Goal: Task Accomplishment & Management: Manage account settings

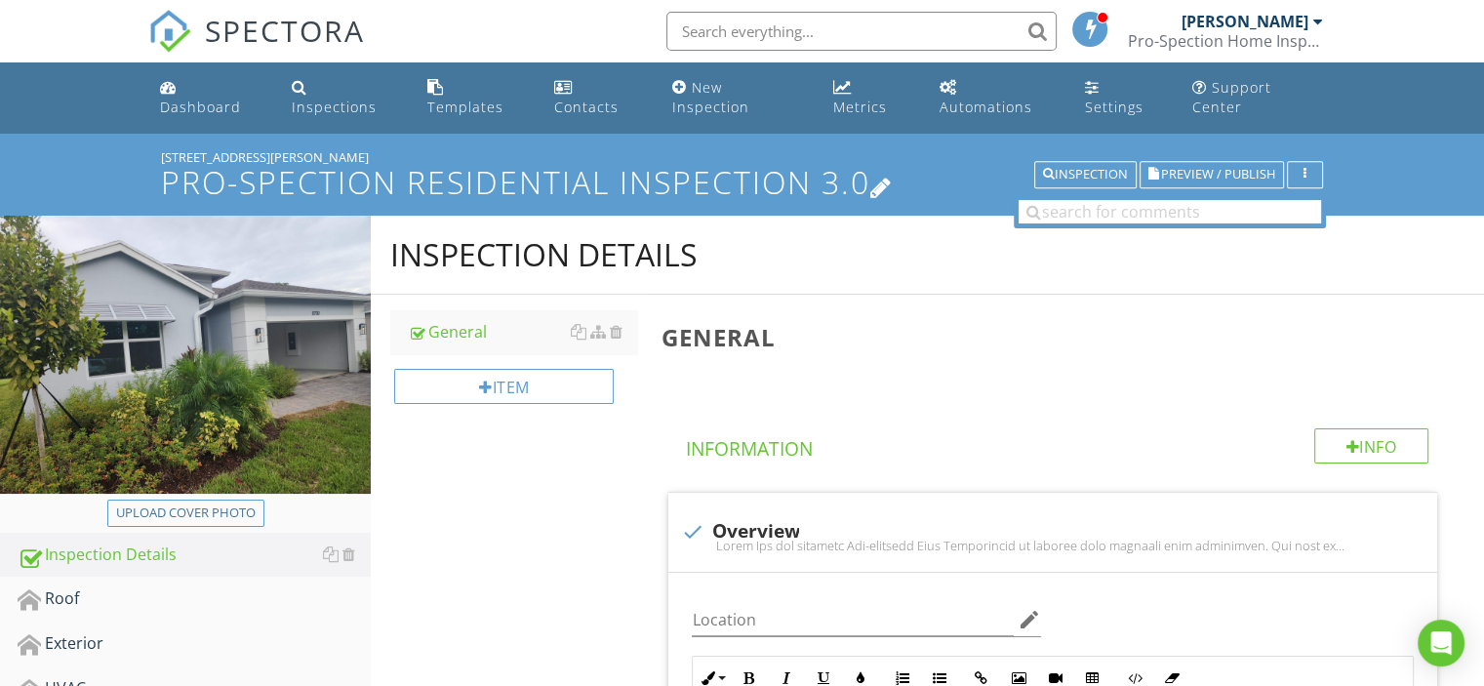
click at [887, 173] on icon at bounding box center [881, 186] width 22 height 26
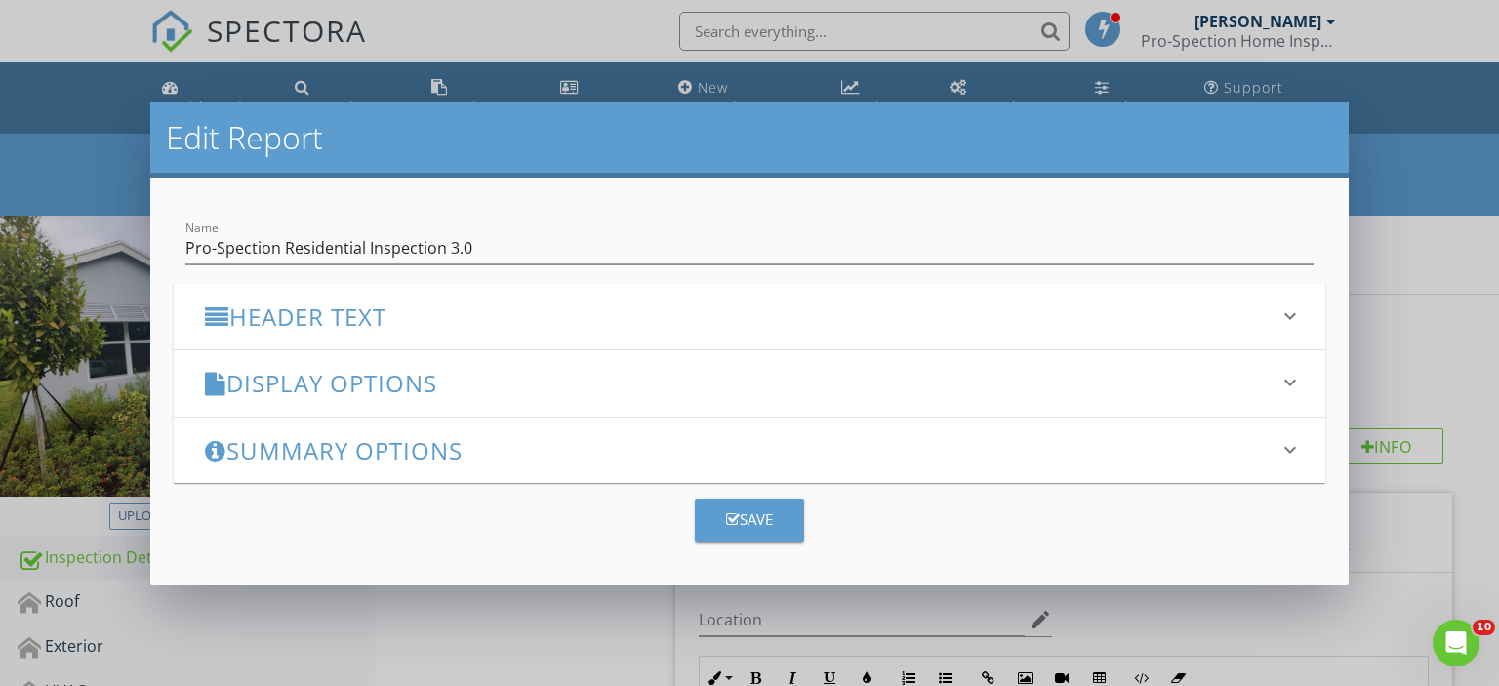
click at [1288, 378] on icon "keyboard_arrow_down" at bounding box center [1289, 382] width 23 height 23
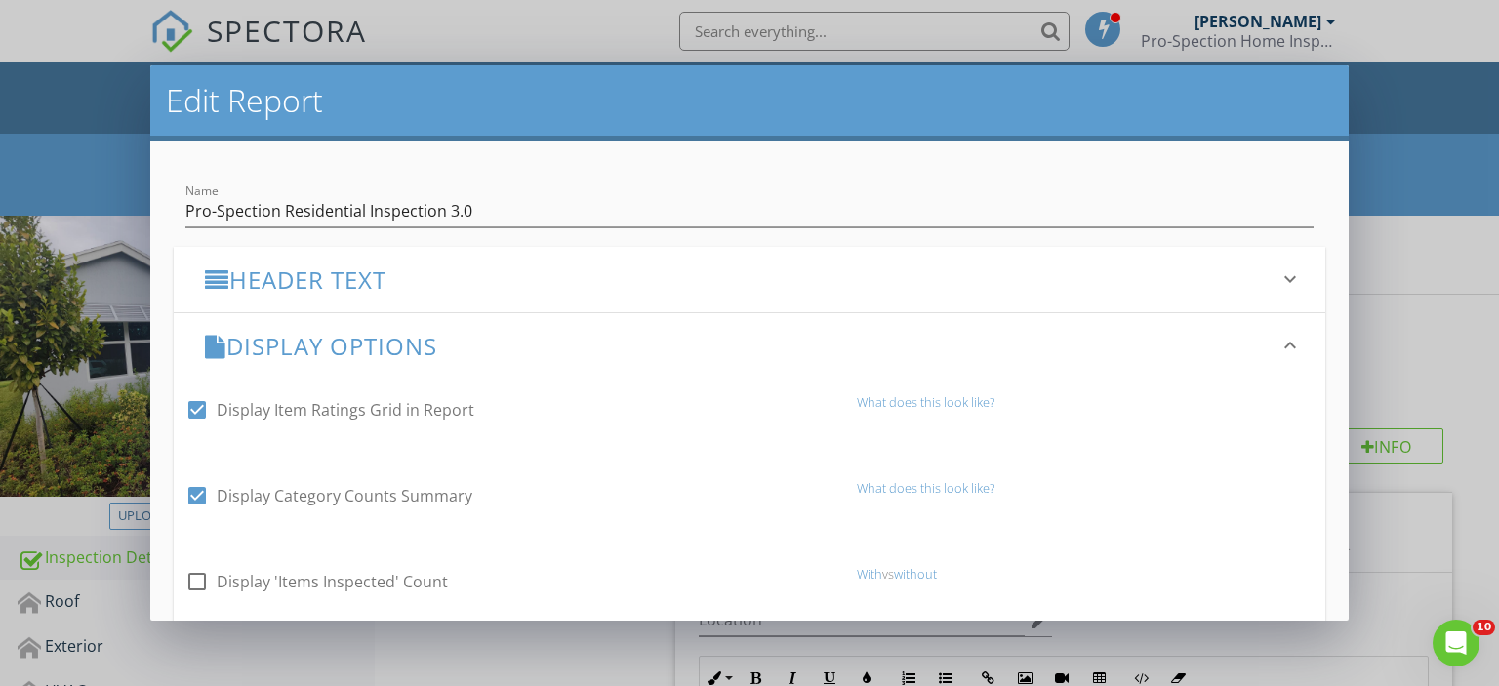
click at [195, 411] on div at bounding box center [197, 409] width 33 height 33
checkbox input "false"
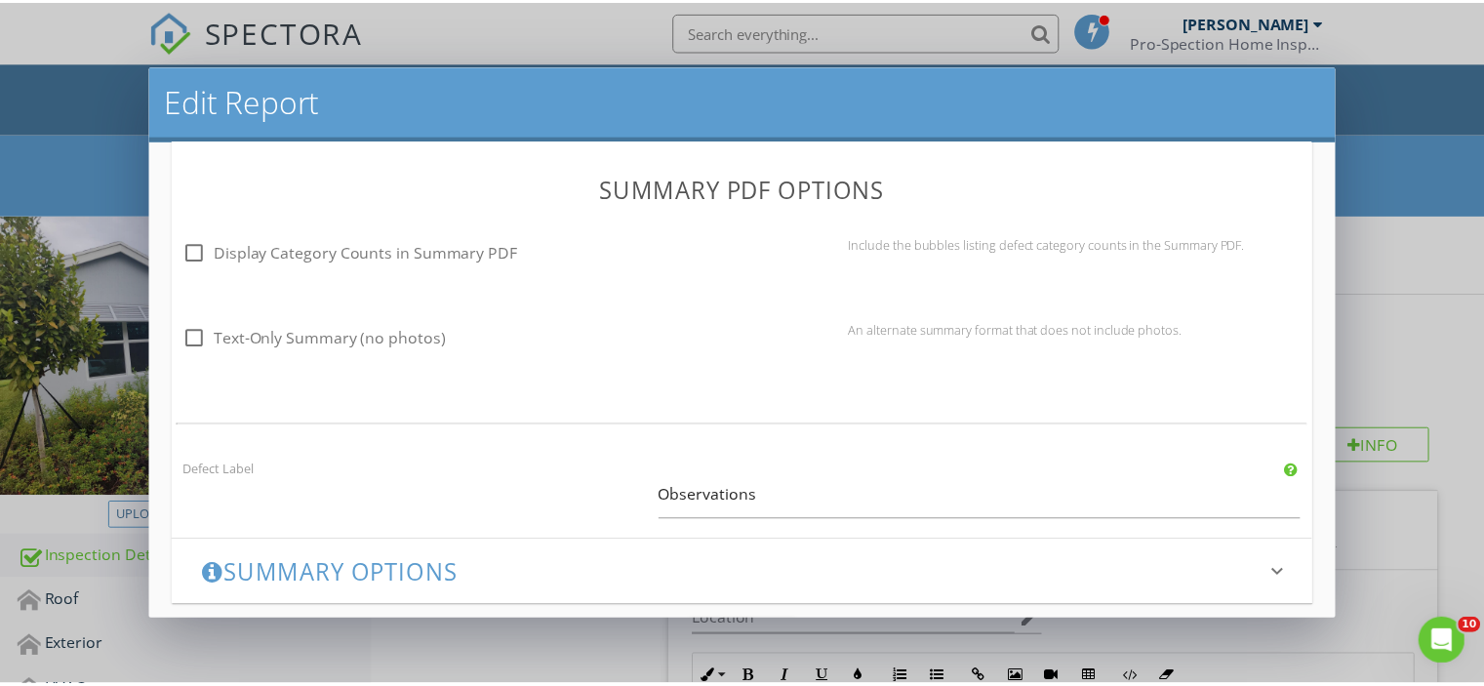
scroll to position [1476, 0]
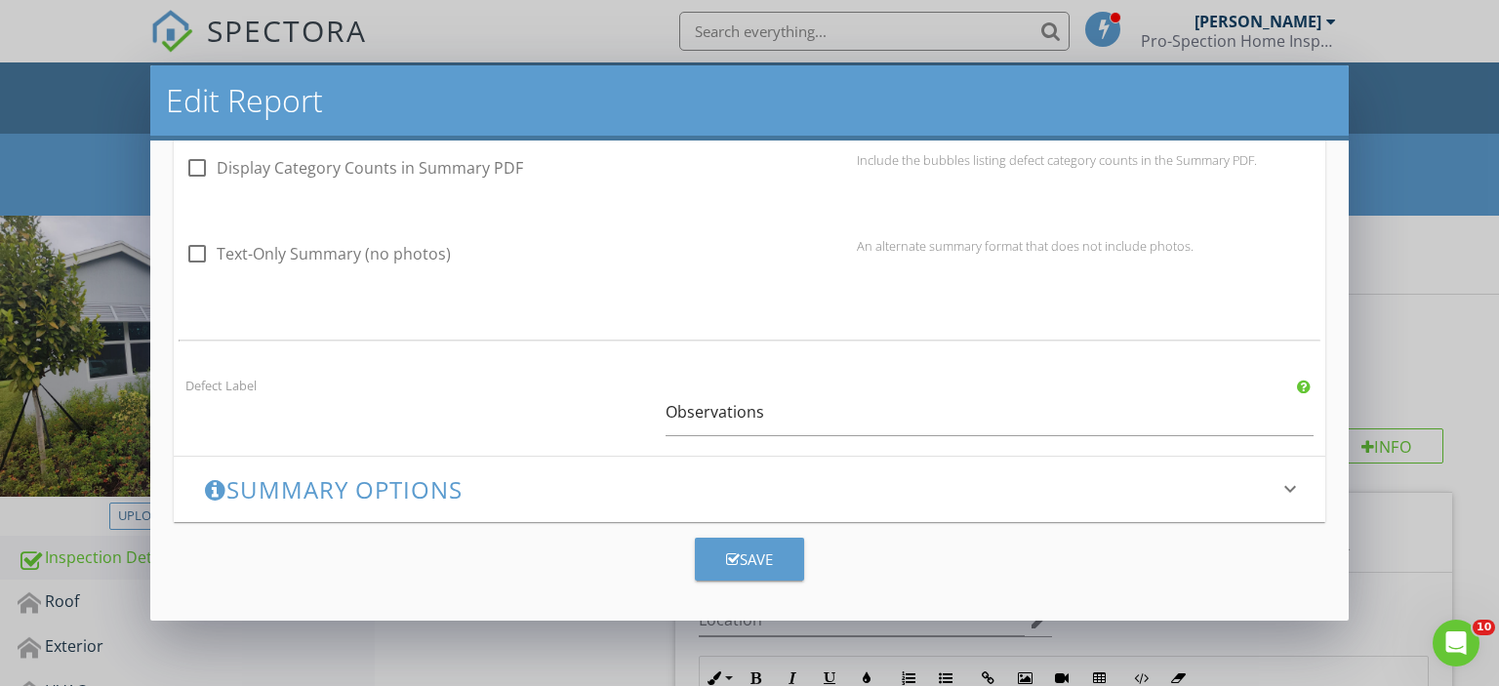
click at [772, 565] on button "Save" at bounding box center [749, 559] width 109 height 43
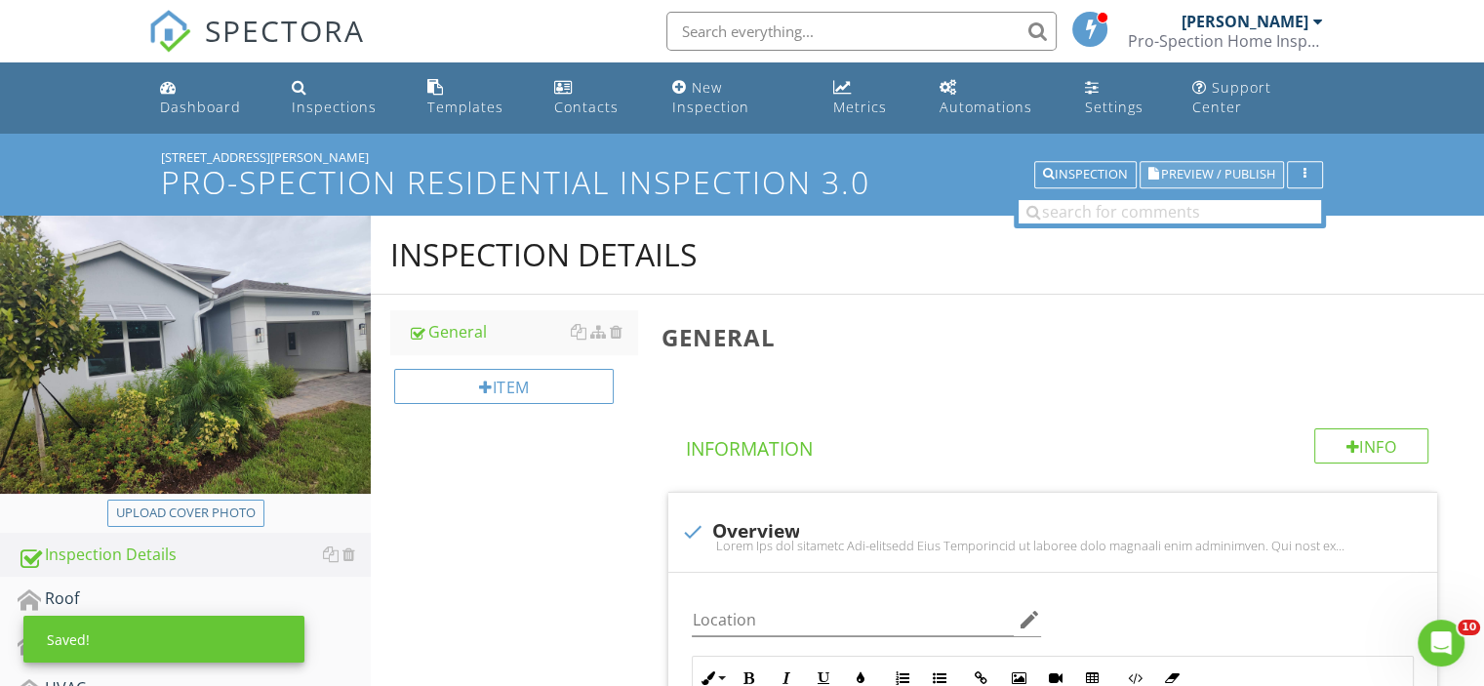
click at [1202, 169] on span "Preview / Publish" at bounding box center [1218, 175] width 114 height 13
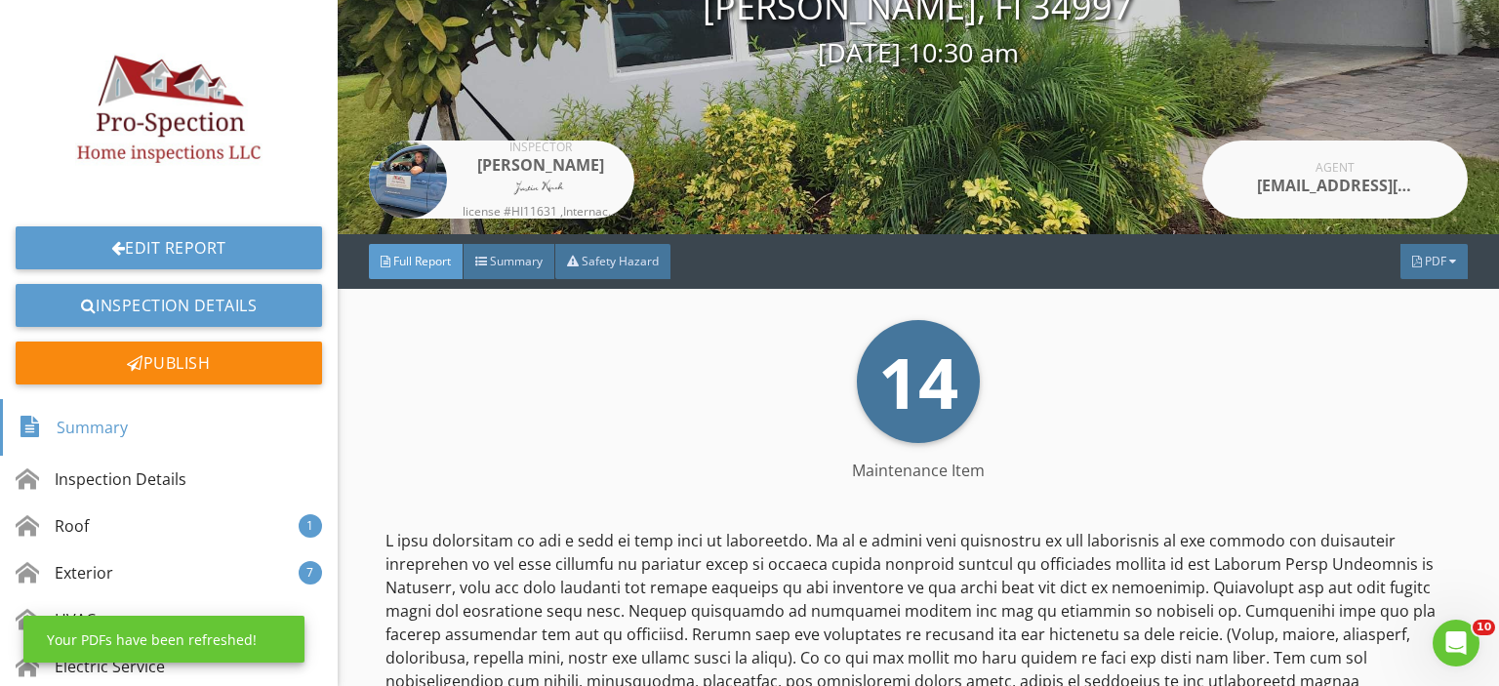
scroll to position [273, 0]
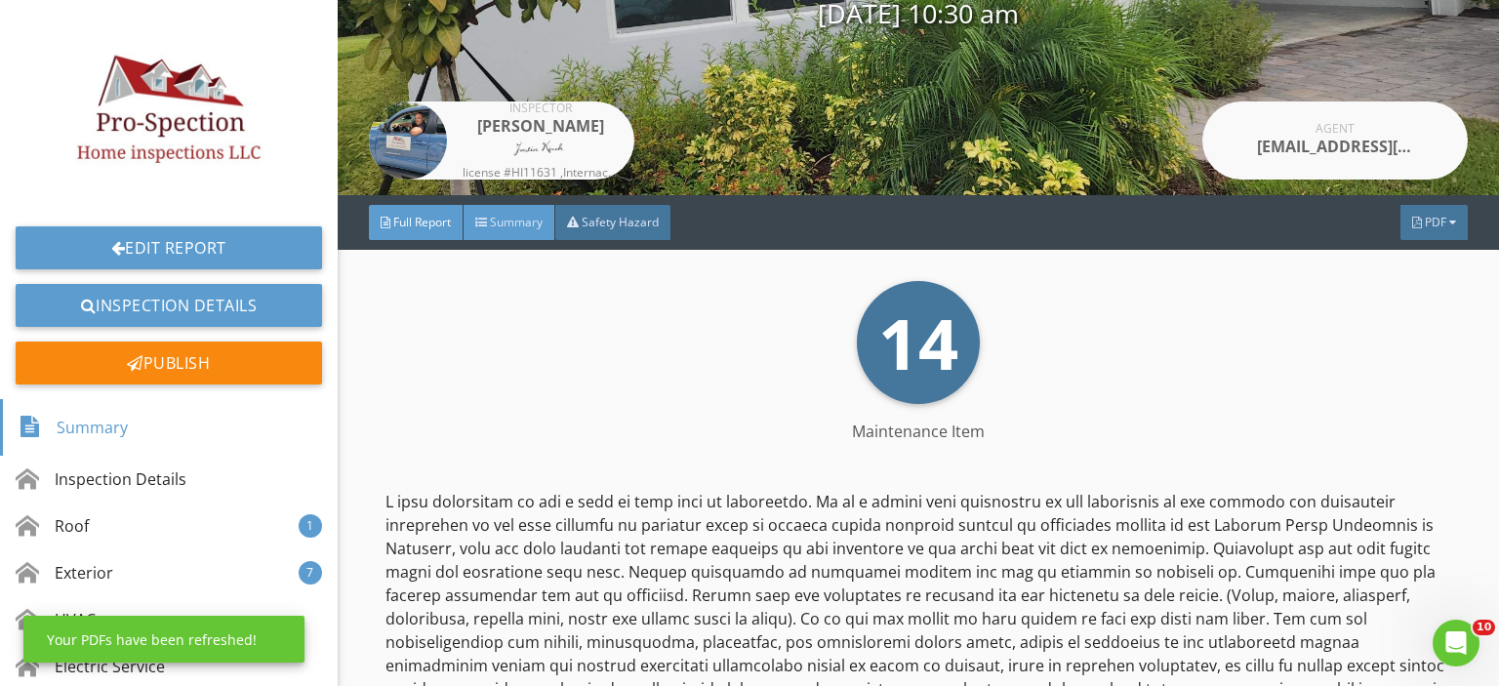
click at [523, 215] on span "Summary" at bounding box center [516, 222] width 53 height 17
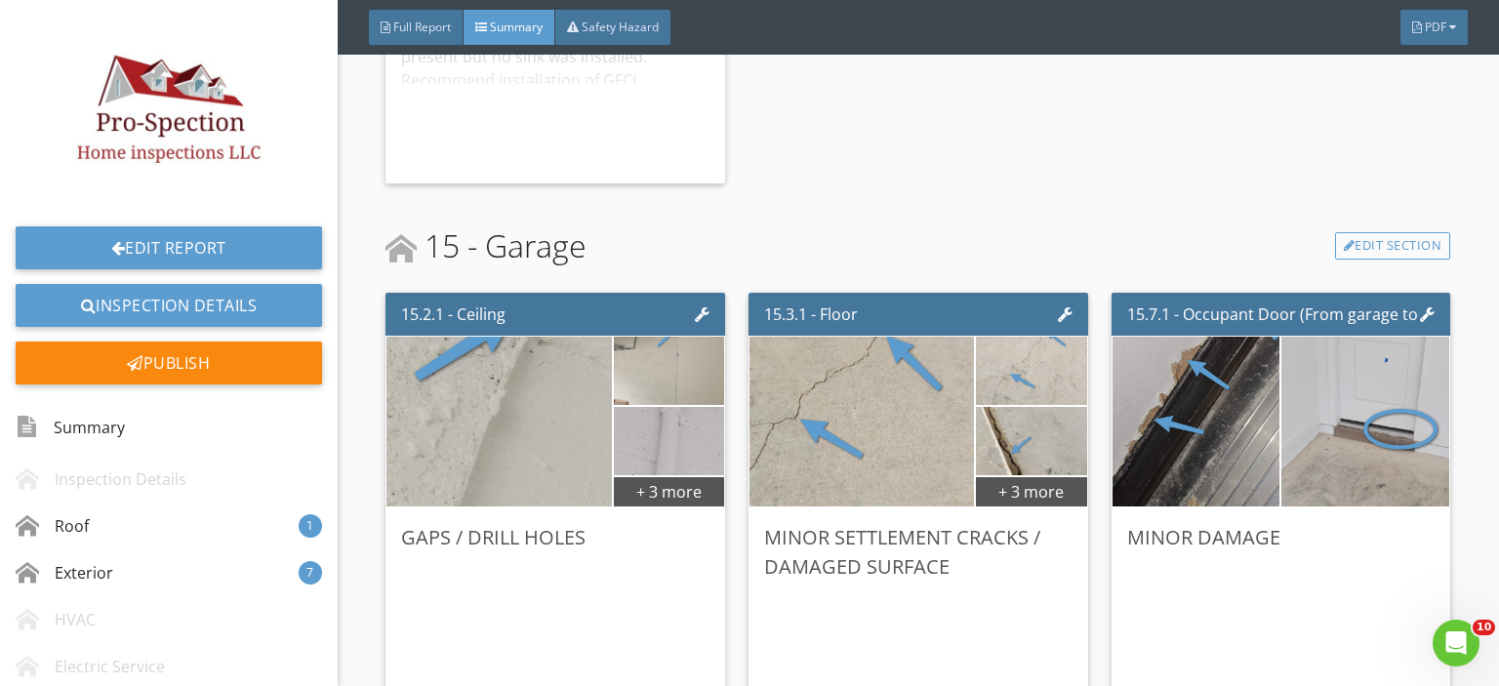
scroll to position [4231, 0]
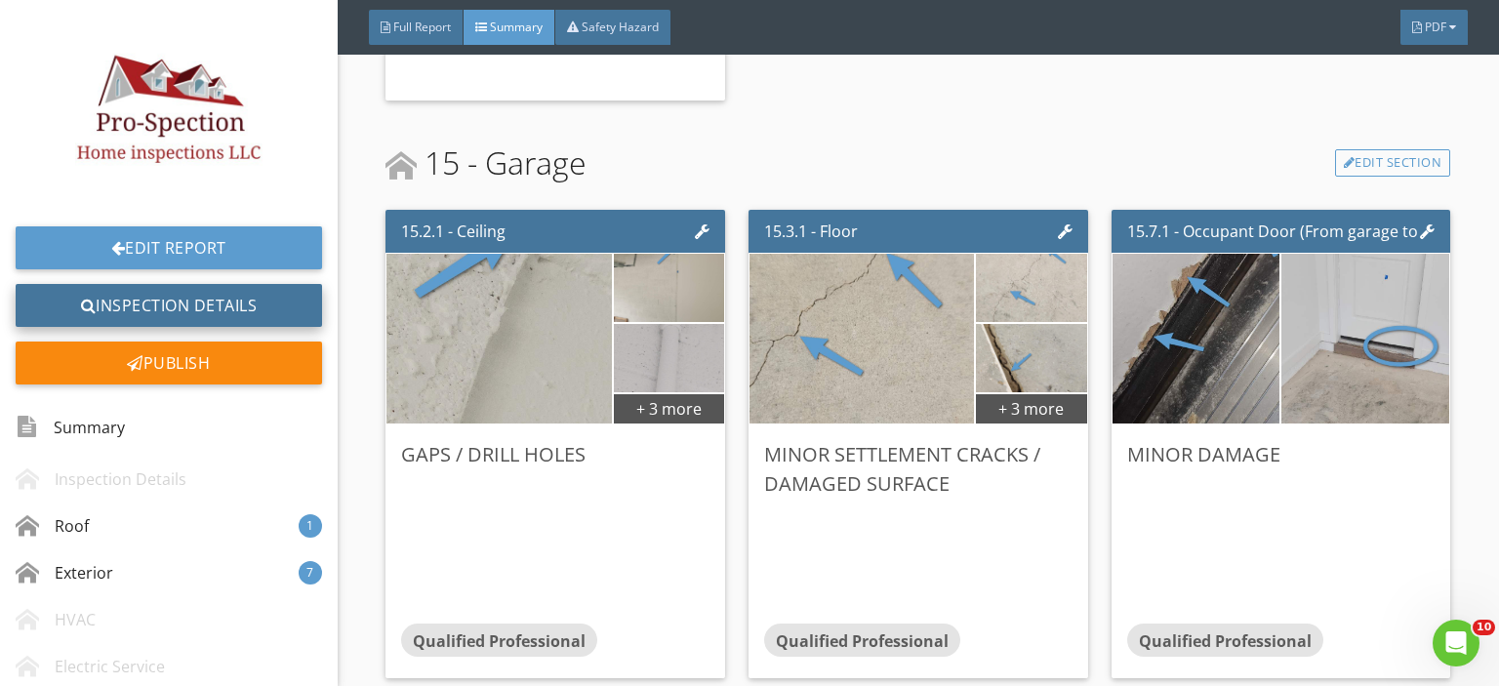
click at [141, 313] on link "Inspection Details" at bounding box center [169, 305] width 306 height 43
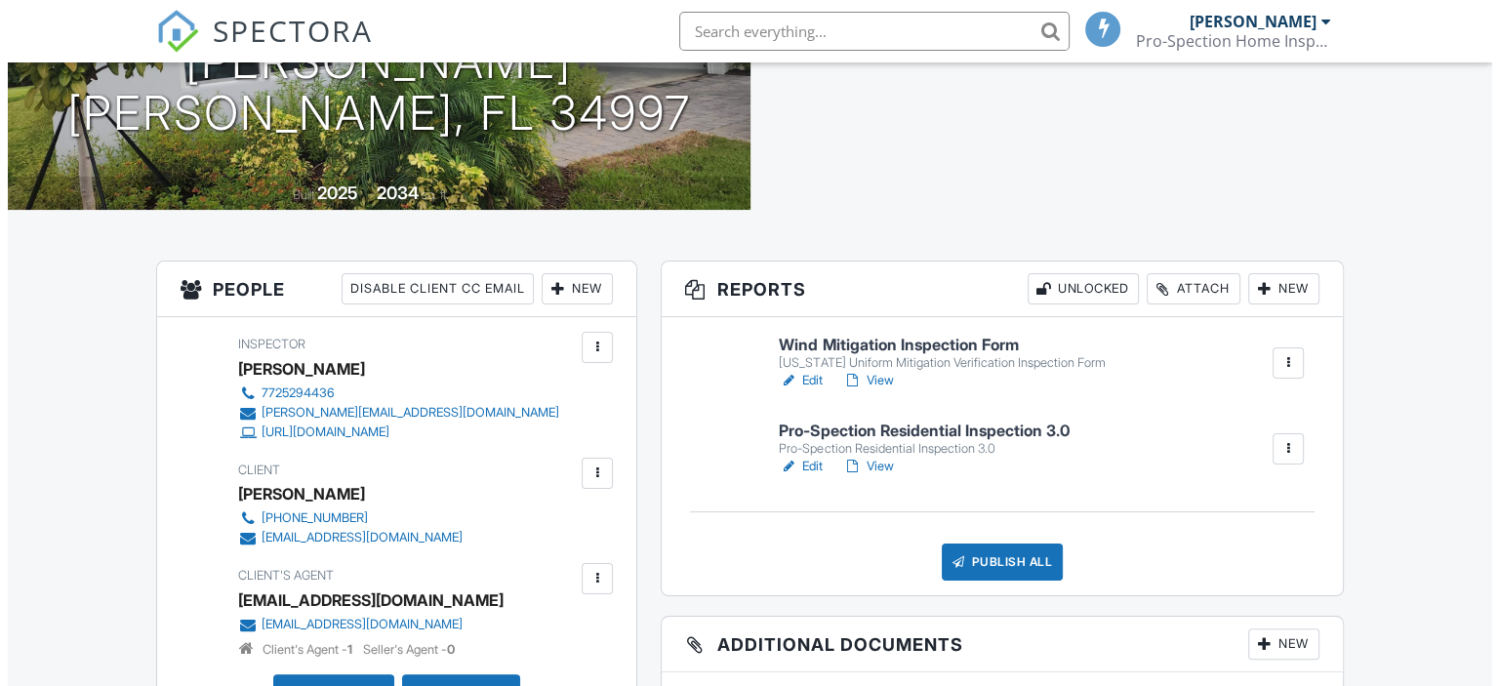
scroll to position [389, 0]
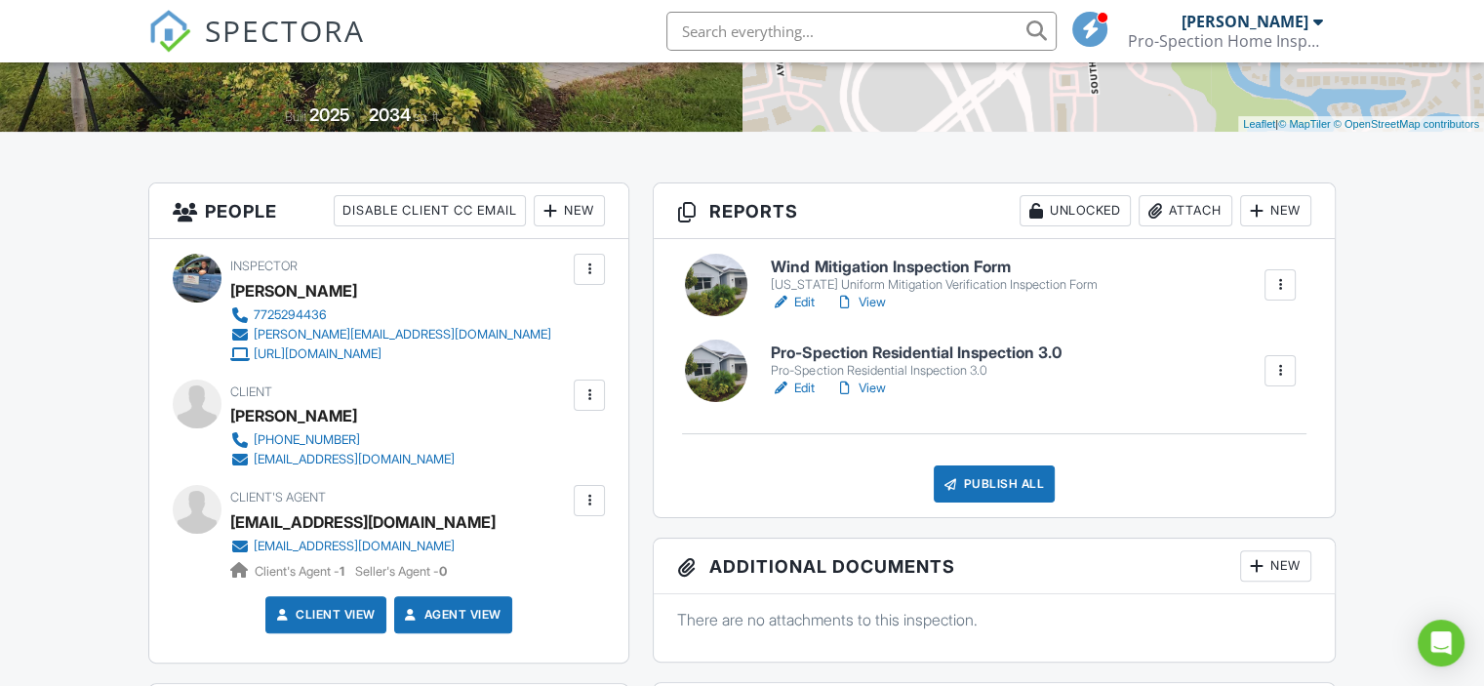
click at [998, 500] on div "Publish All" at bounding box center [995, 483] width 122 height 37
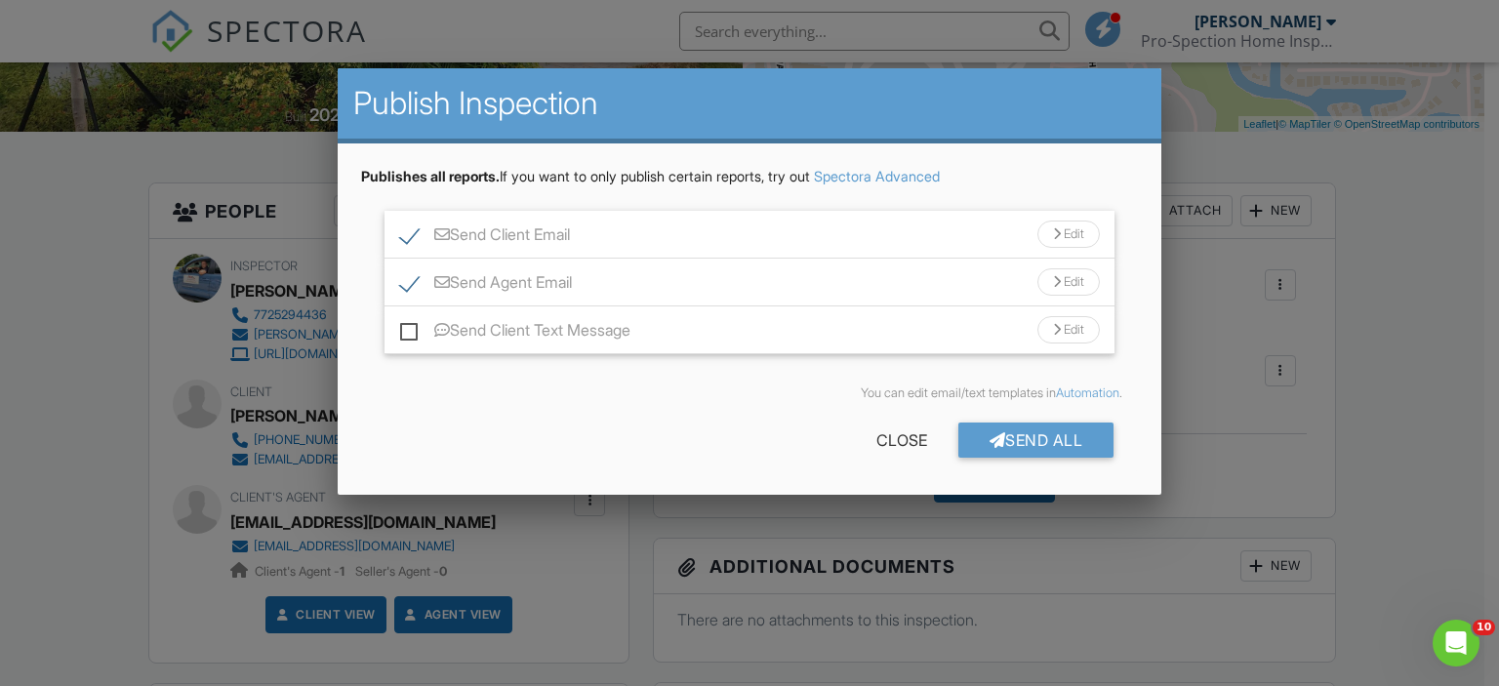
scroll to position [0, 0]
click at [1029, 439] on div "Send All" at bounding box center [1036, 439] width 156 height 35
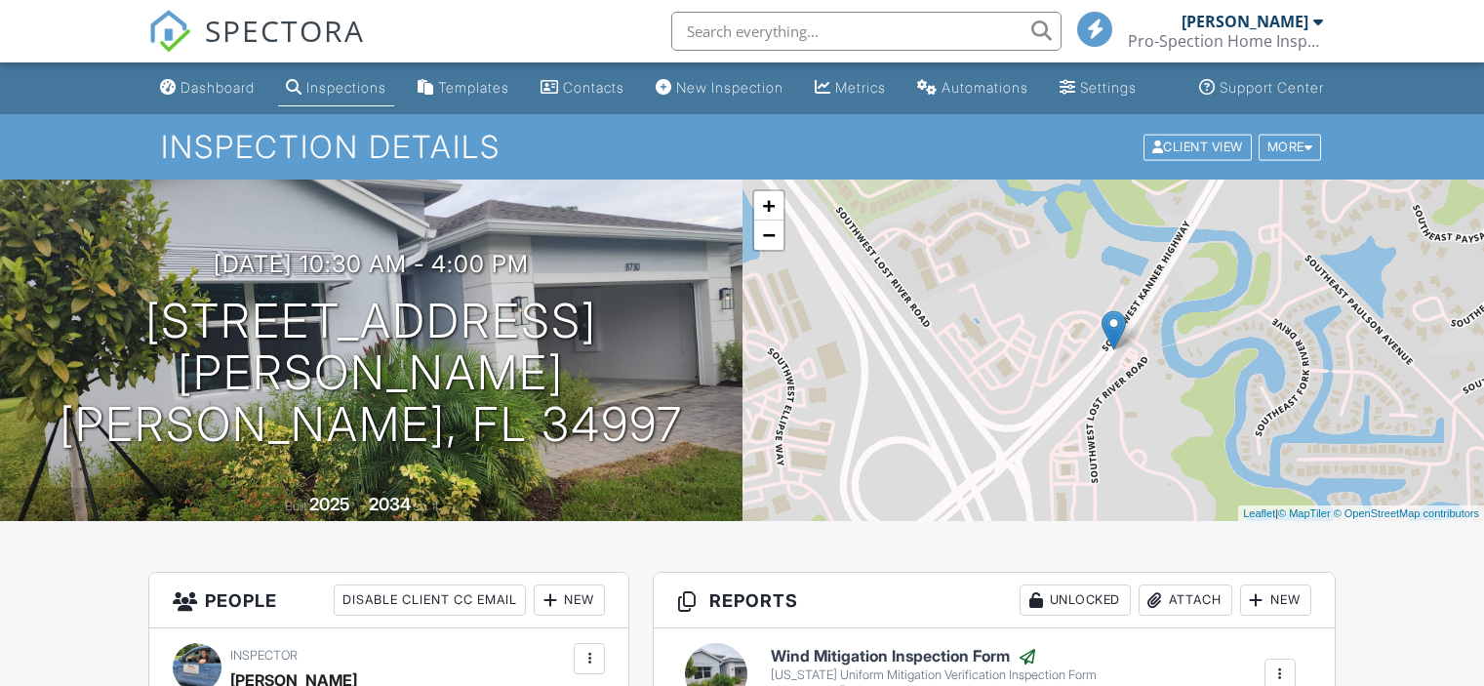
scroll to position [391, 0]
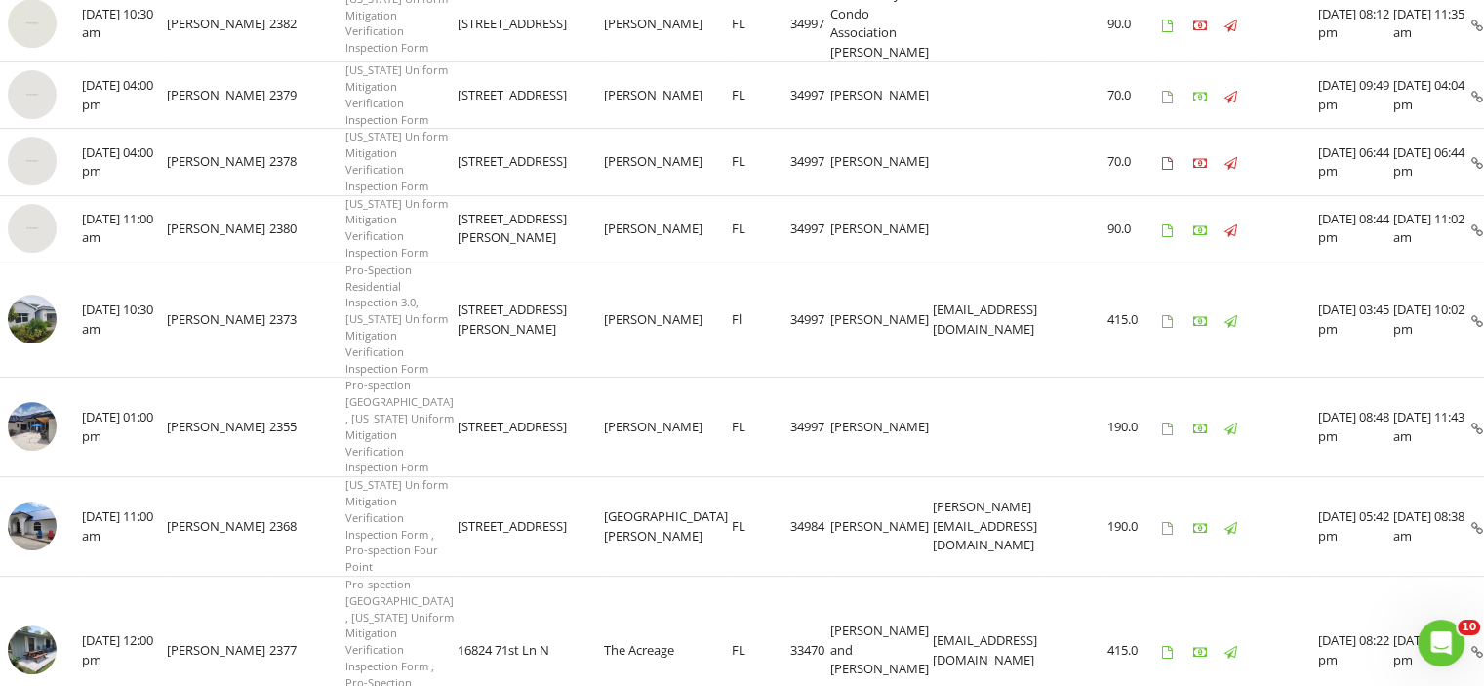
scroll to position [648, 0]
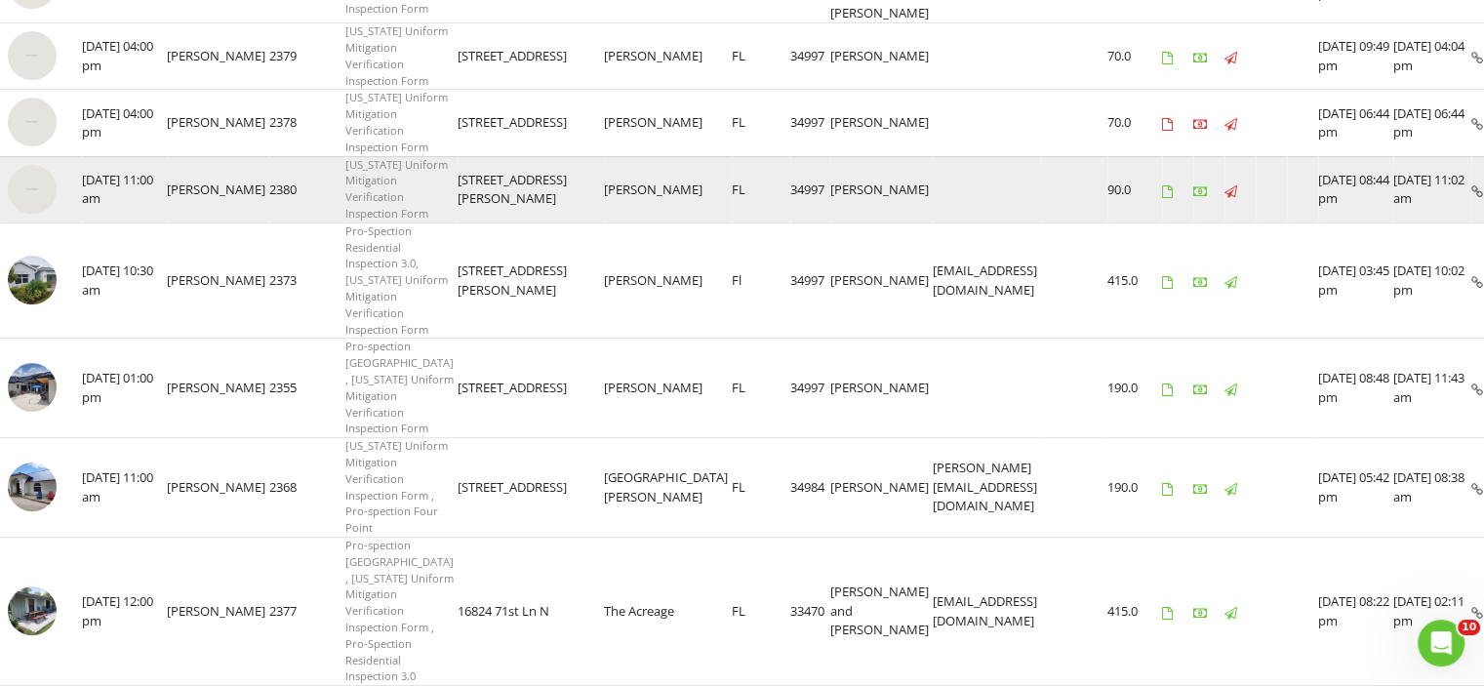
click at [1471, 222] on td at bounding box center [1488, 189] width 34 height 66
